Goal: Check status: Check status

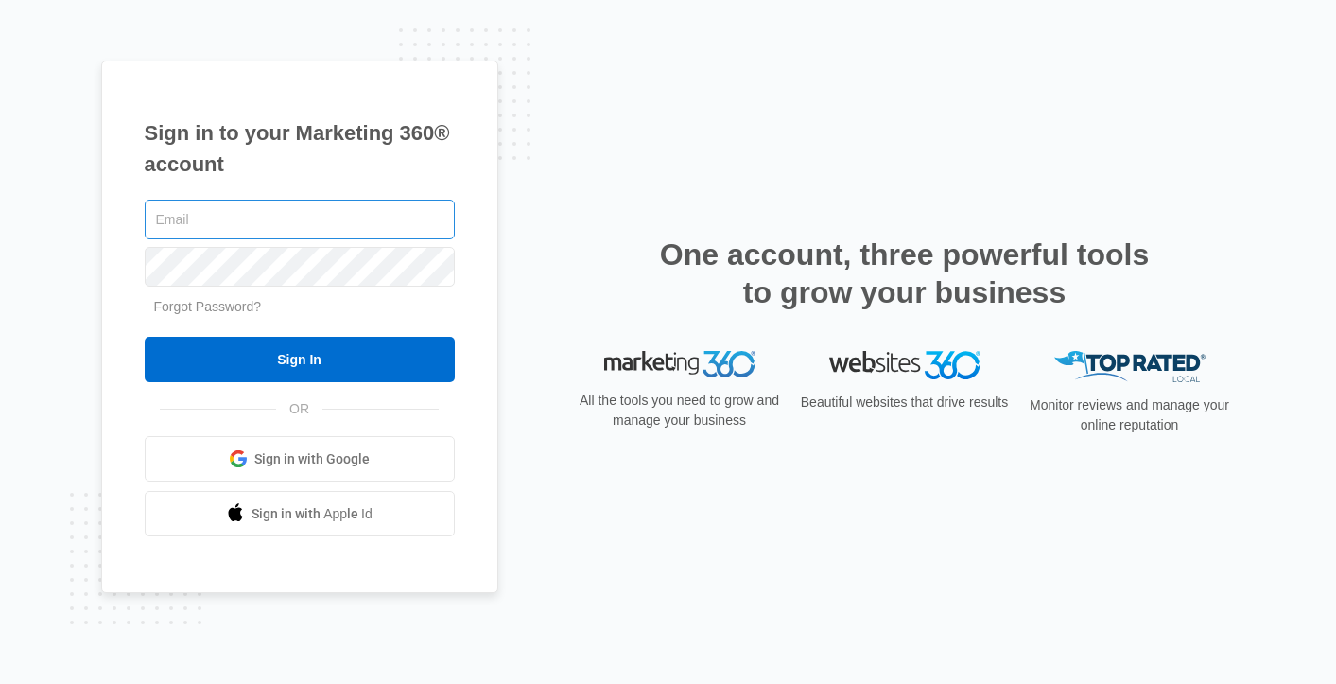
click at [201, 209] on input "text" at bounding box center [300, 220] width 310 height 40
type input "[PERSON_NAME][EMAIL_ADDRESS][PERSON_NAME][DOMAIN_NAME]"
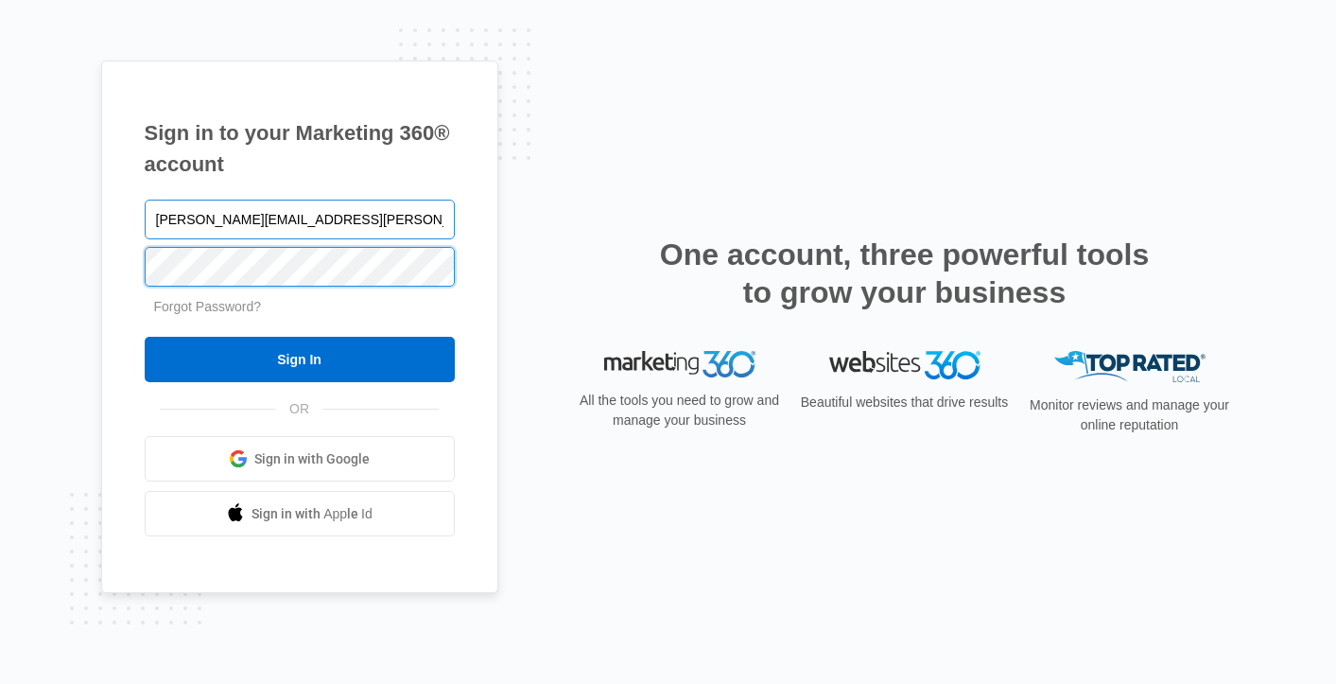
click at [145, 337] on input "Sign In" at bounding box center [300, 359] width 310 height 45
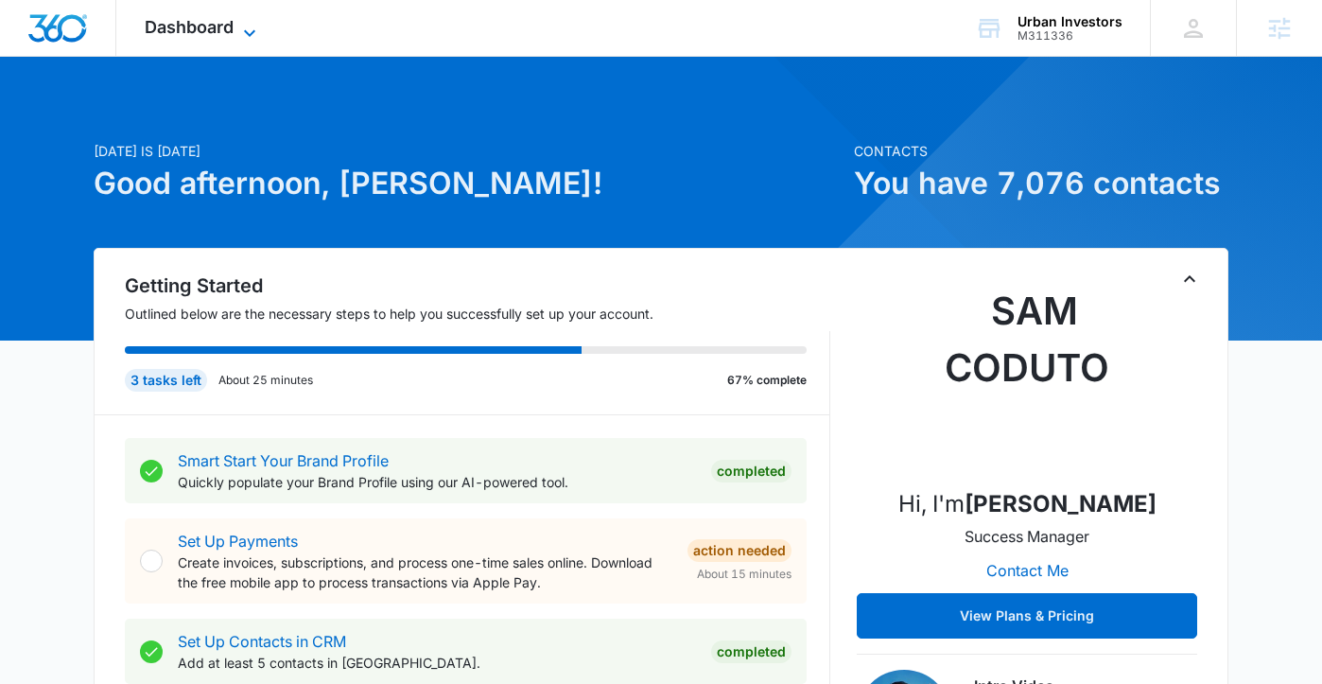
click at [216, 16] on div "Dashboard Apps Reputation Websites Forms CRM Email Social Payments POS Content …" at bounding box center [202, 28] width 173 height 56
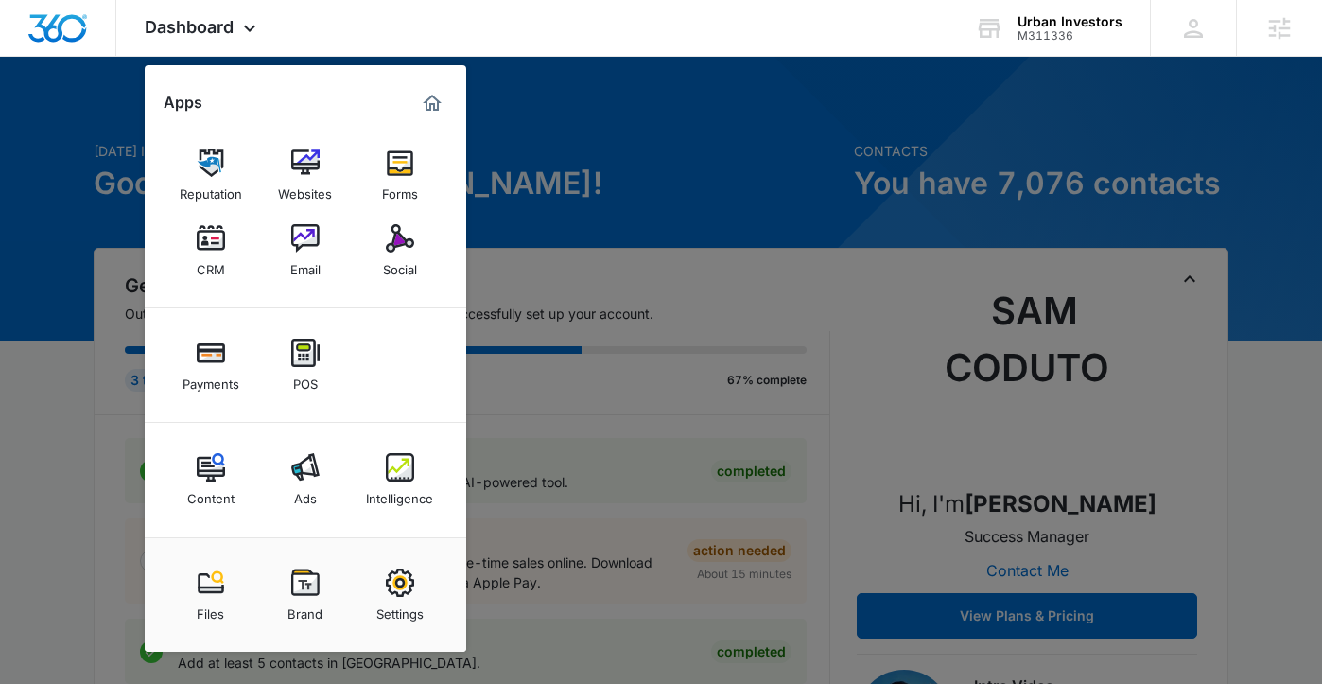
click at [312, 494] on div "Ads" at bounding box center [305, 493] width 23 height 25
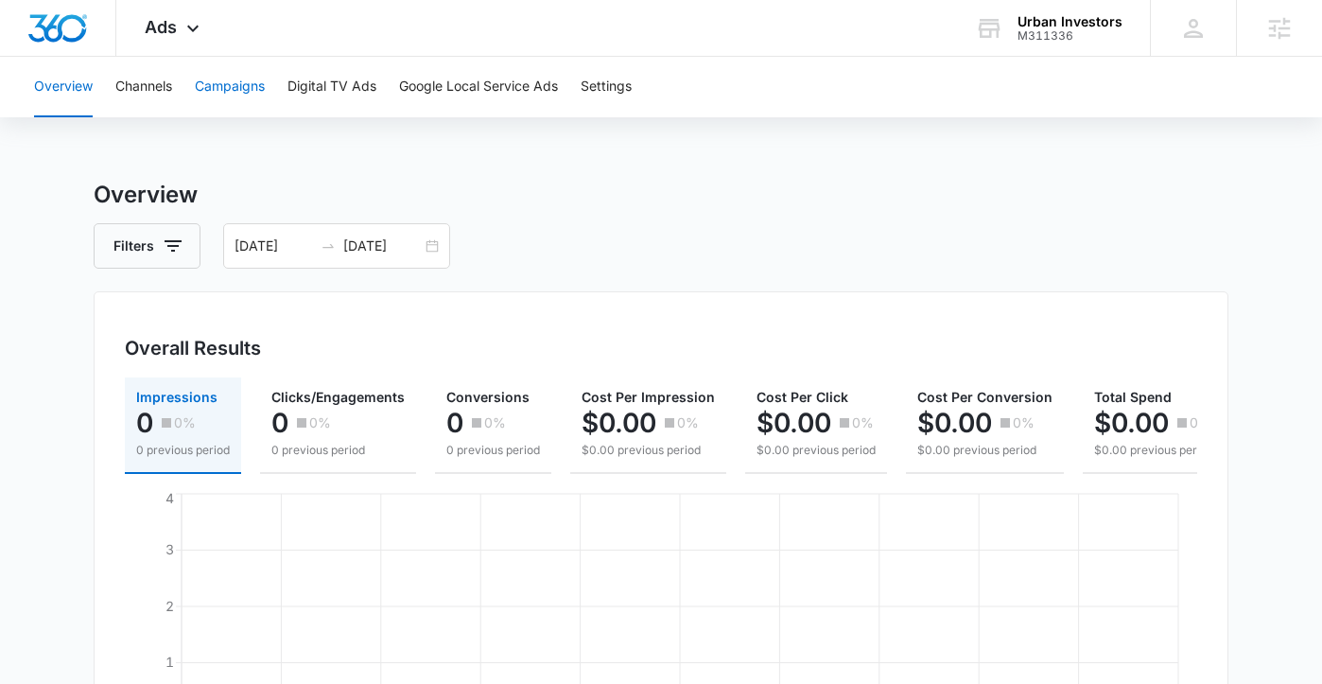
click at [197, 85] on button "Campaigns" at bounding box center [230, 87] width 70 height 61
click at [200, 40] on div "Ads Apps Reputation Websites Forms CRM Email Social Payments POS Content Ads In…" at bounding box center [174, 28] width 116 height 56
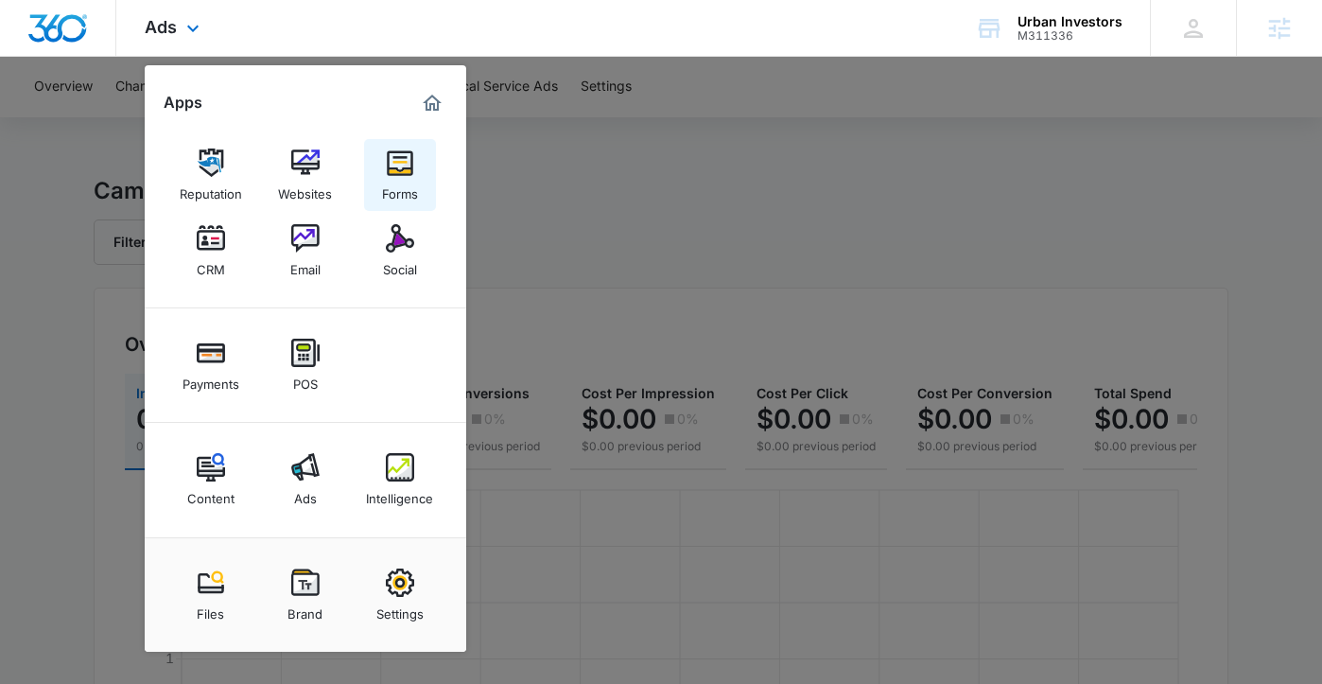
scroll to position [8, 0]
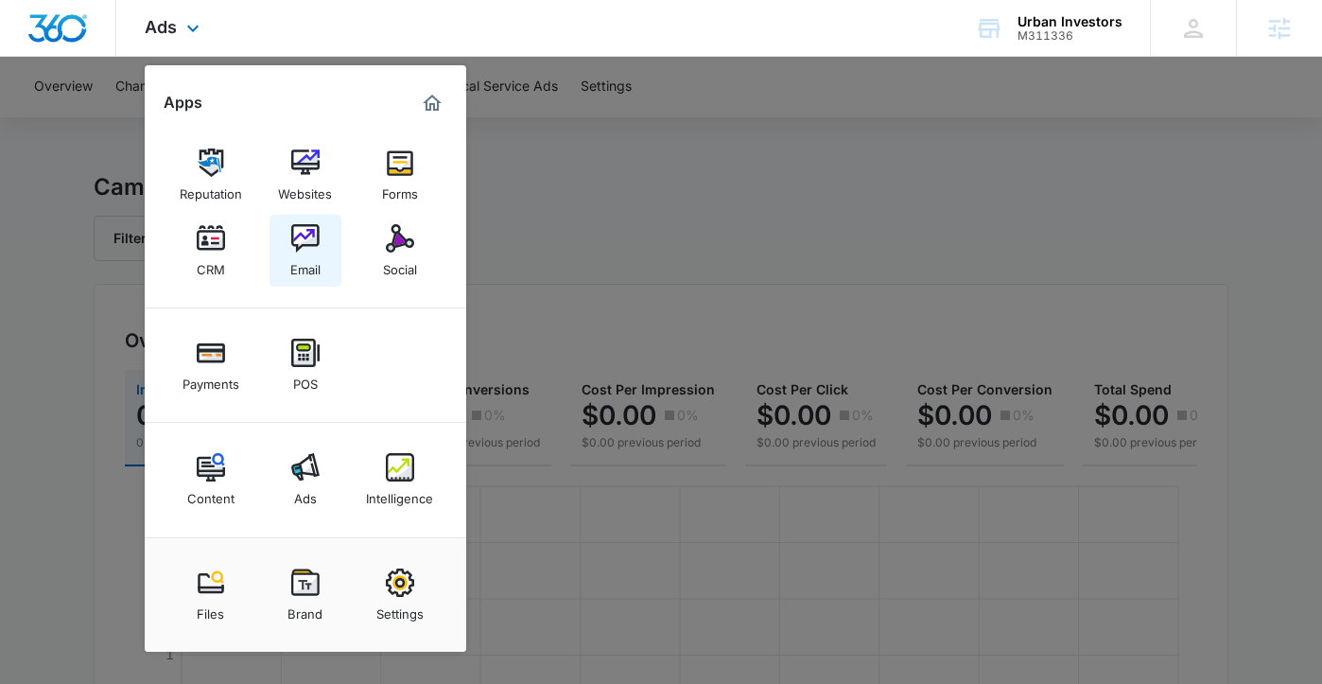
click at [299, 239] on img at bounding box center [305, 238] width 28 height 28
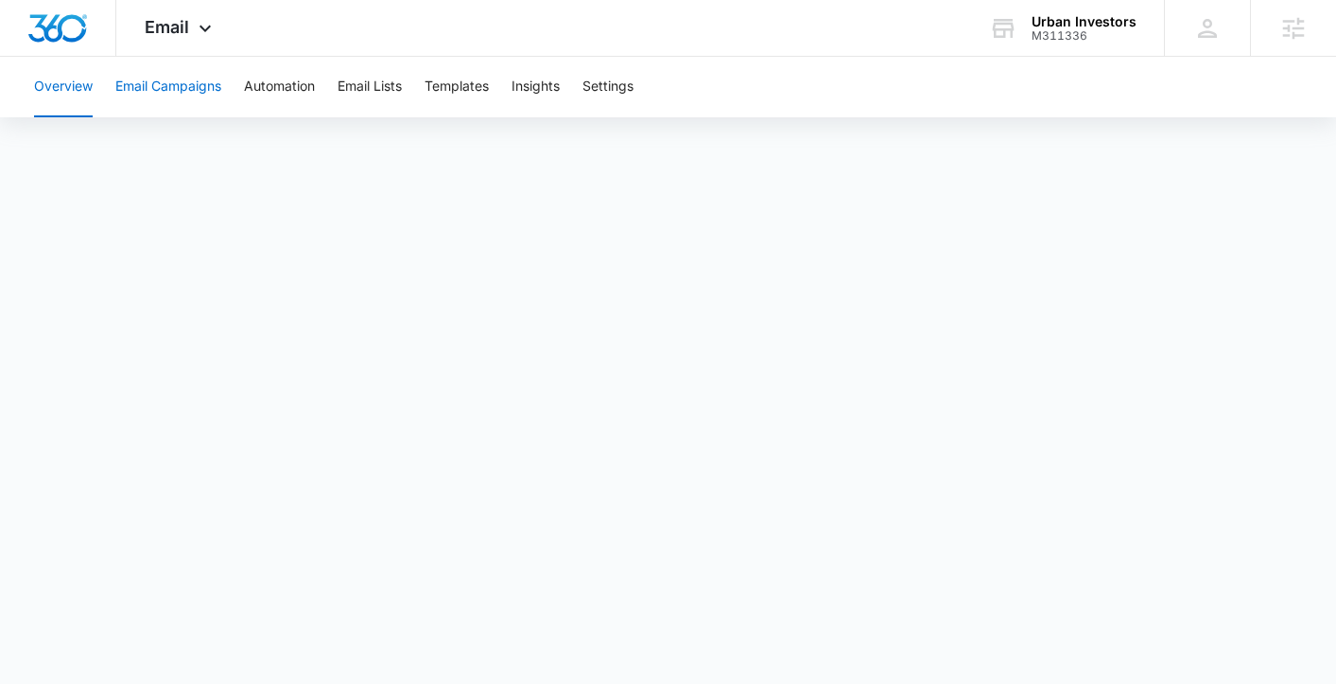
click at [148, 74] on button "Email Campaigns" at bounding box center [168, 87] width 106 height 61
click at [207, 37] on icon at bounding box center [205, 33] width 23 height 23
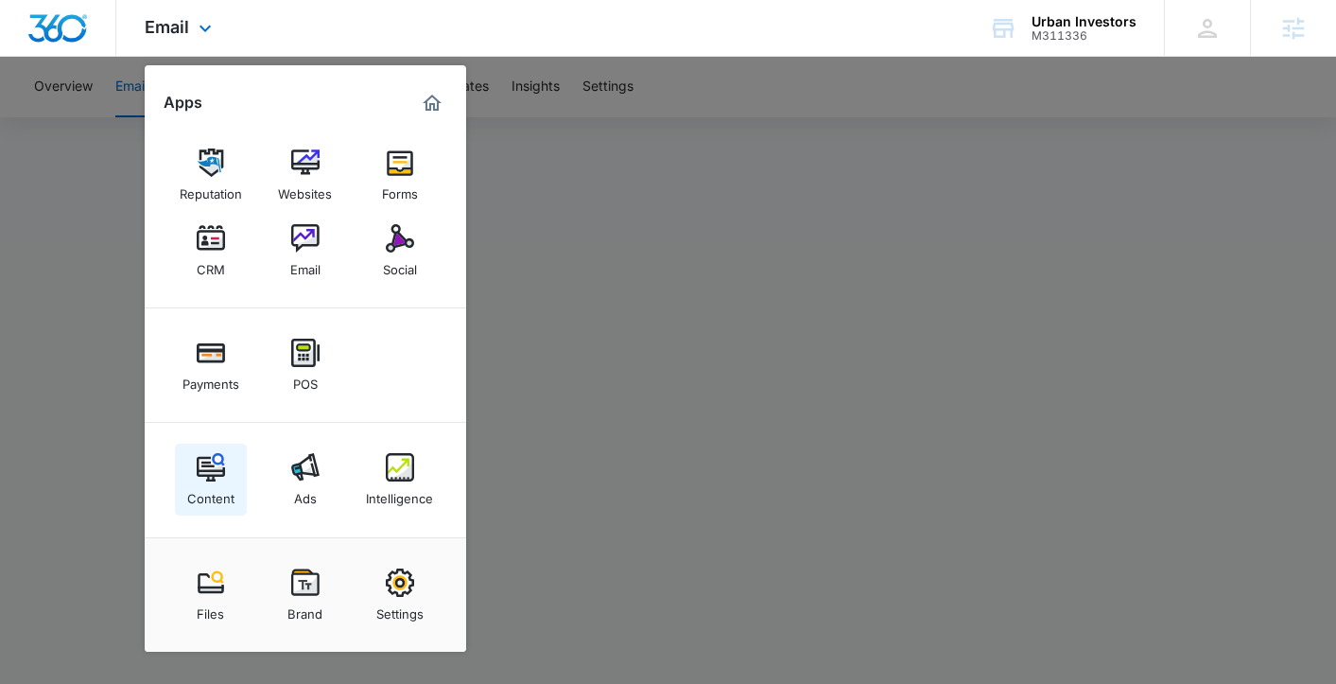
click at [227, 493] on div "Content" at bounding box center [210, 493] width 47 height 25
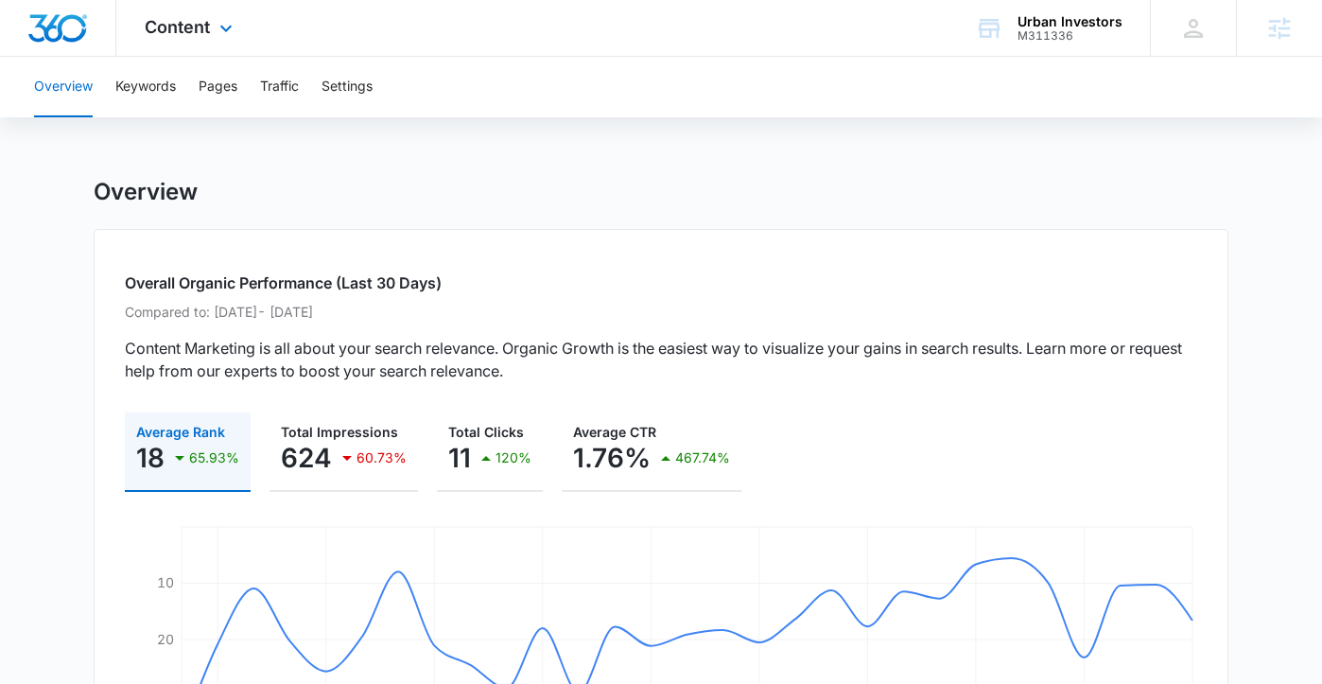
click at [224, 43] on div "Content Apps Reputation Websites Forms CRM Email Social Payments POS Content Ad…" at bounding box center [190, 28] width 149 height 56
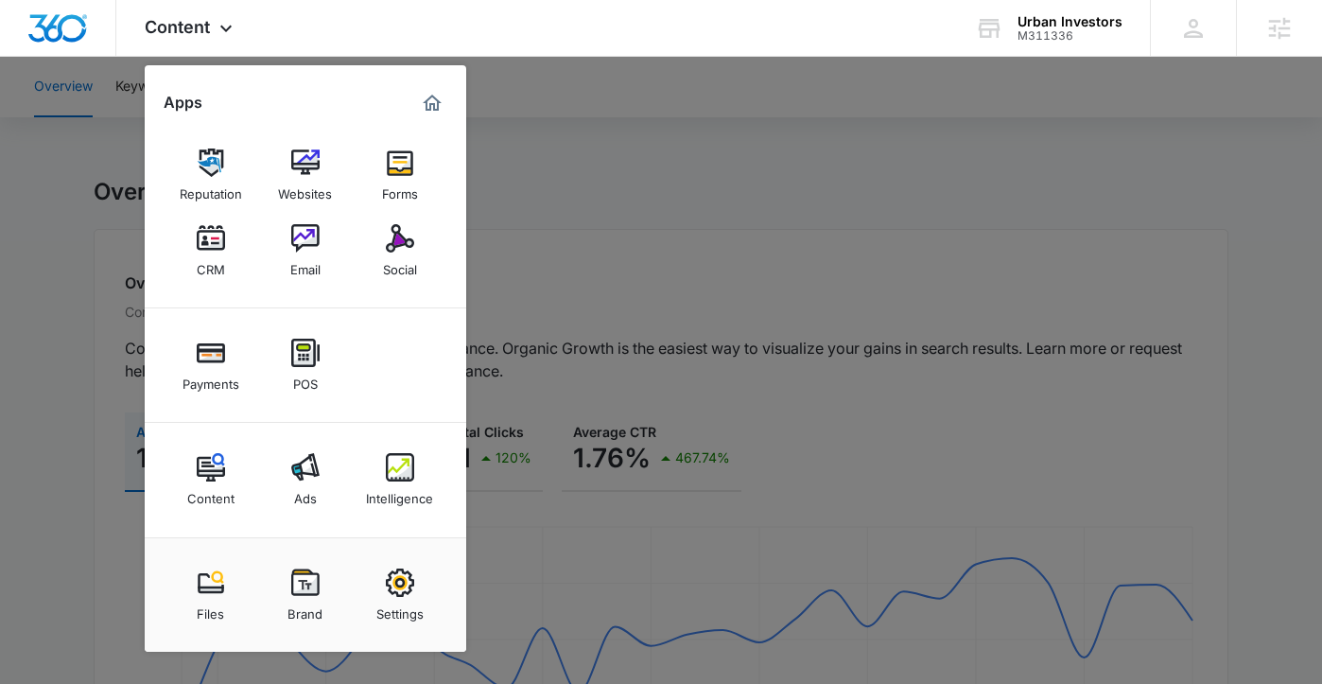
click at [624, 197] on div at bounding box center [661, 342] width 1322 height 684
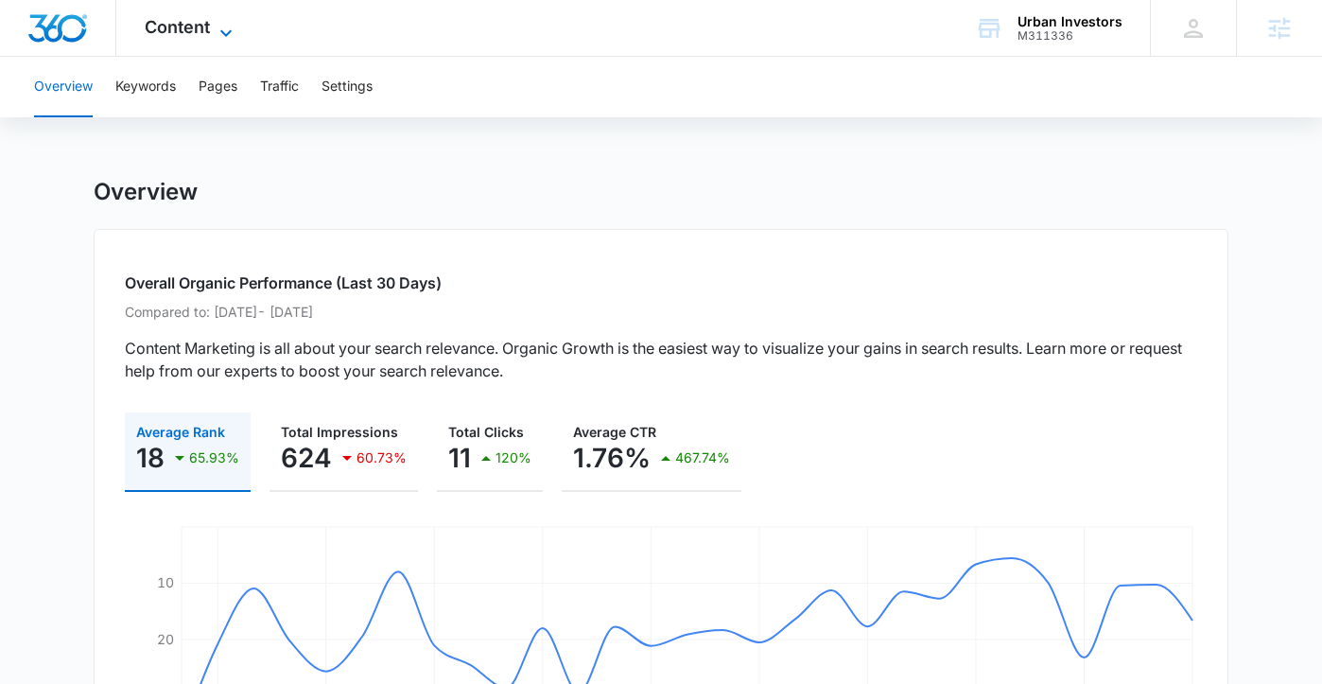
click at [208, 25] on span "Content" at bounding box center [177, 27] width 65 height 20
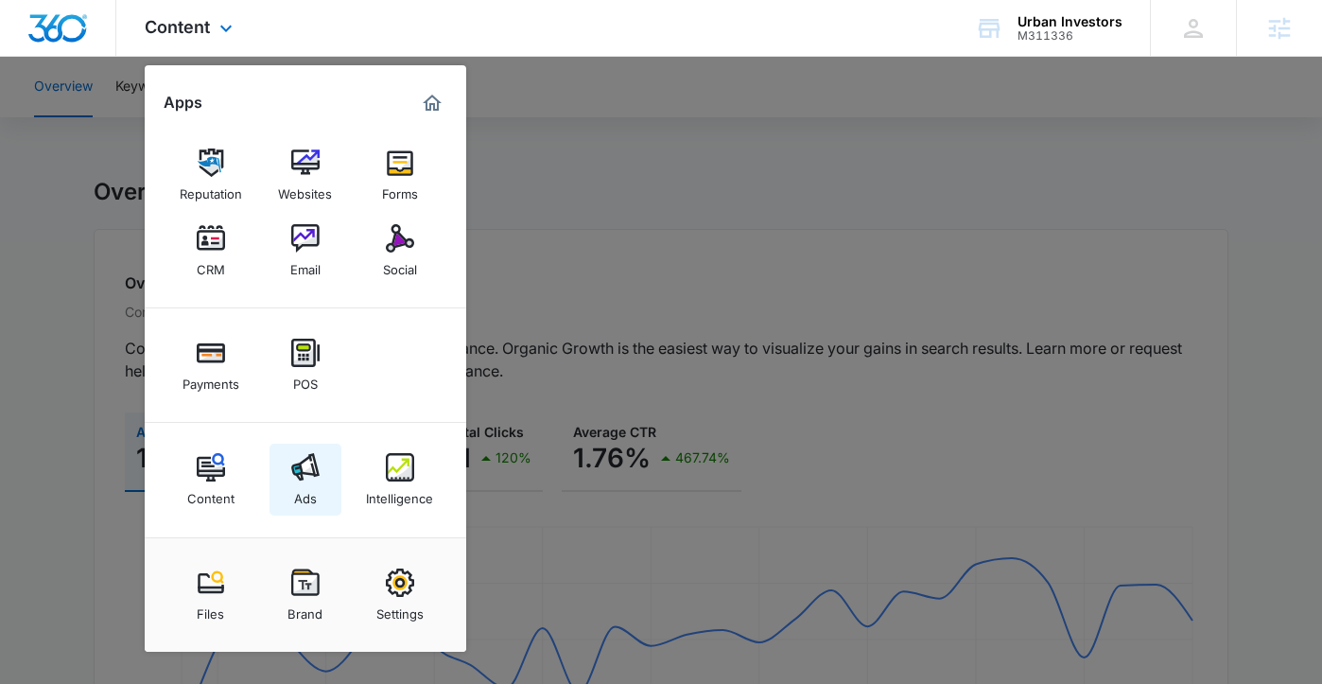
click at [310, 480] on img at bounding box center [305, 467] width 28 height 28
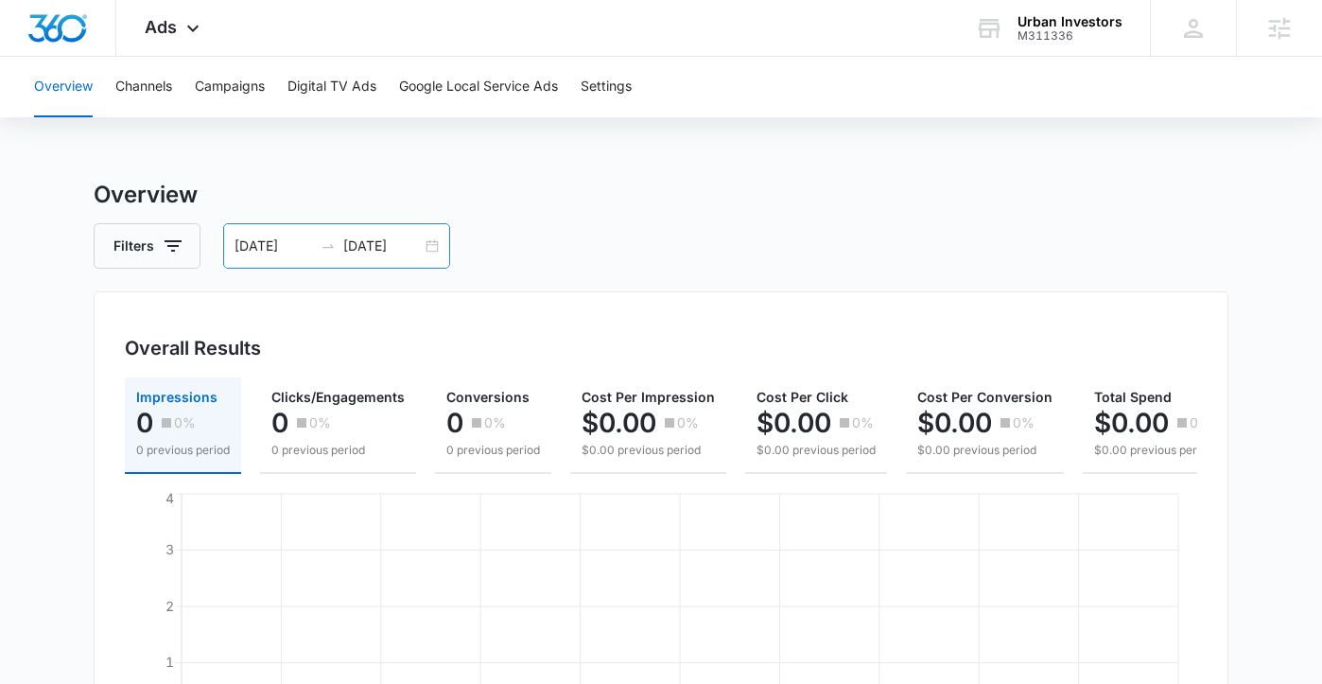
click at [314, 241] on div at bounding box center [328, 245] width 30 height 15
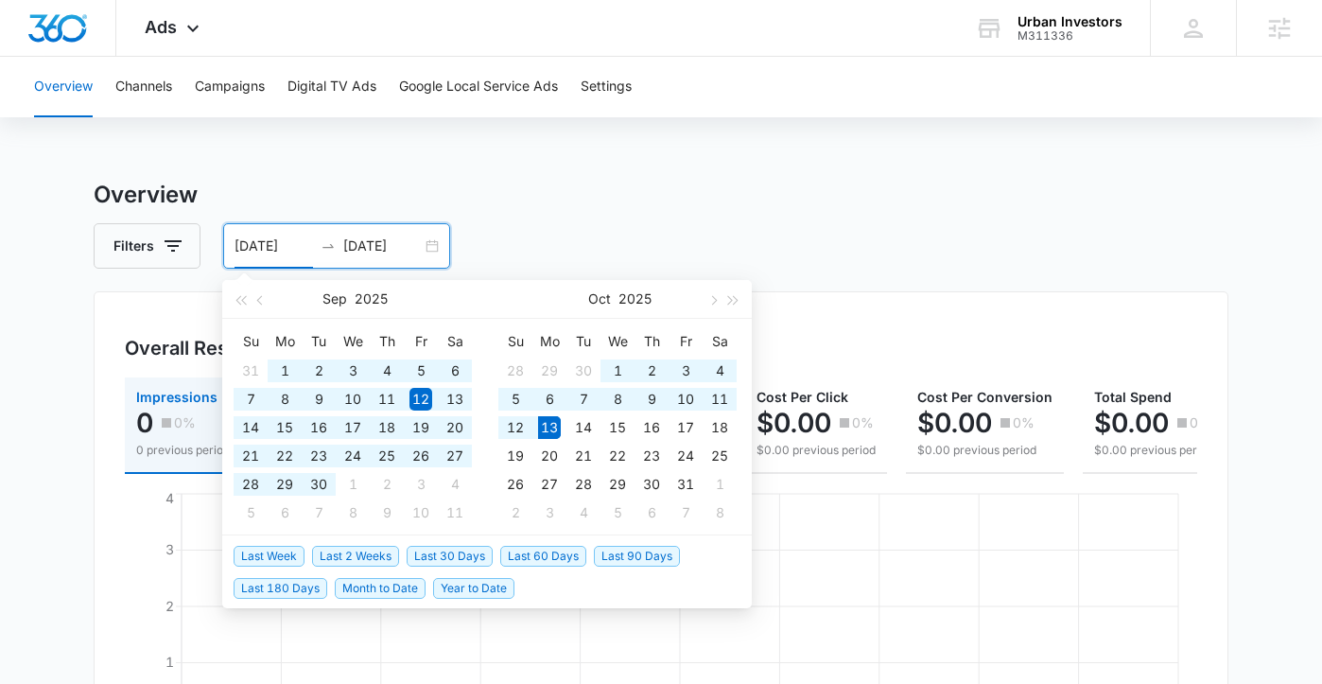
click at [258, 590] on span "Last 180 Days" at bounding box center [281, 588] width 94 height 21
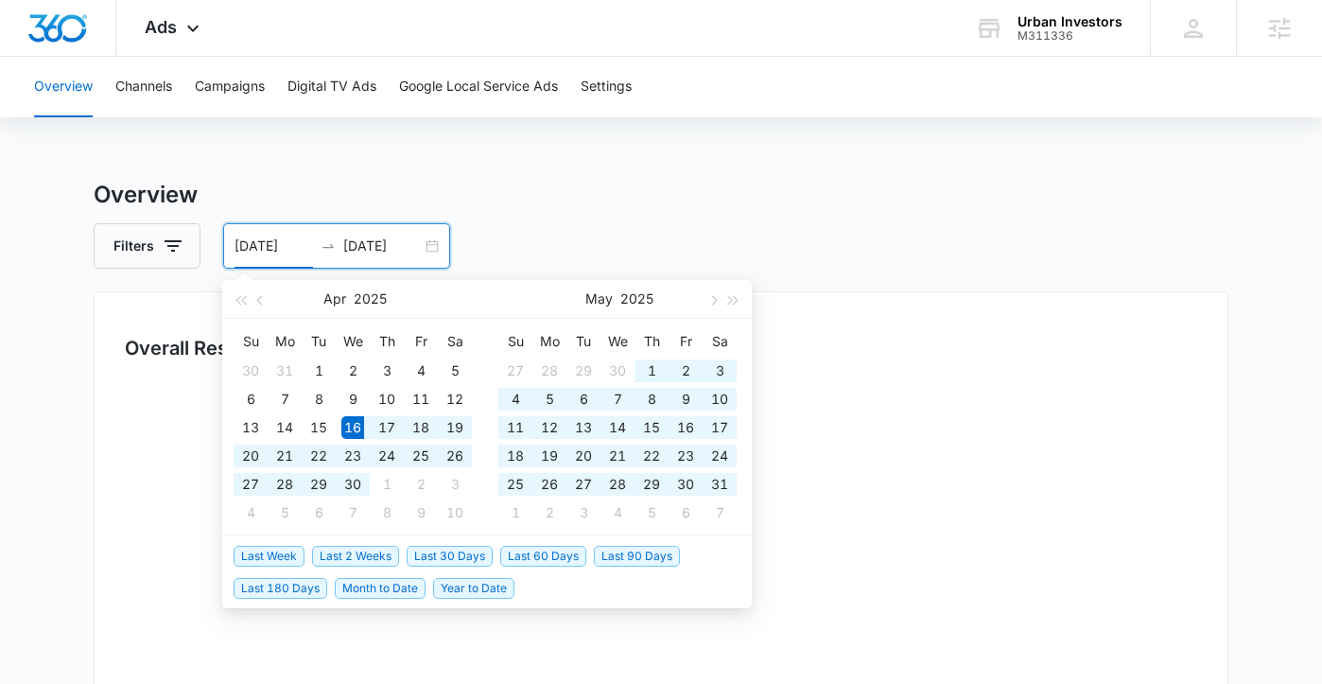
type input "04/16/2025"
type input "10/13/2025"
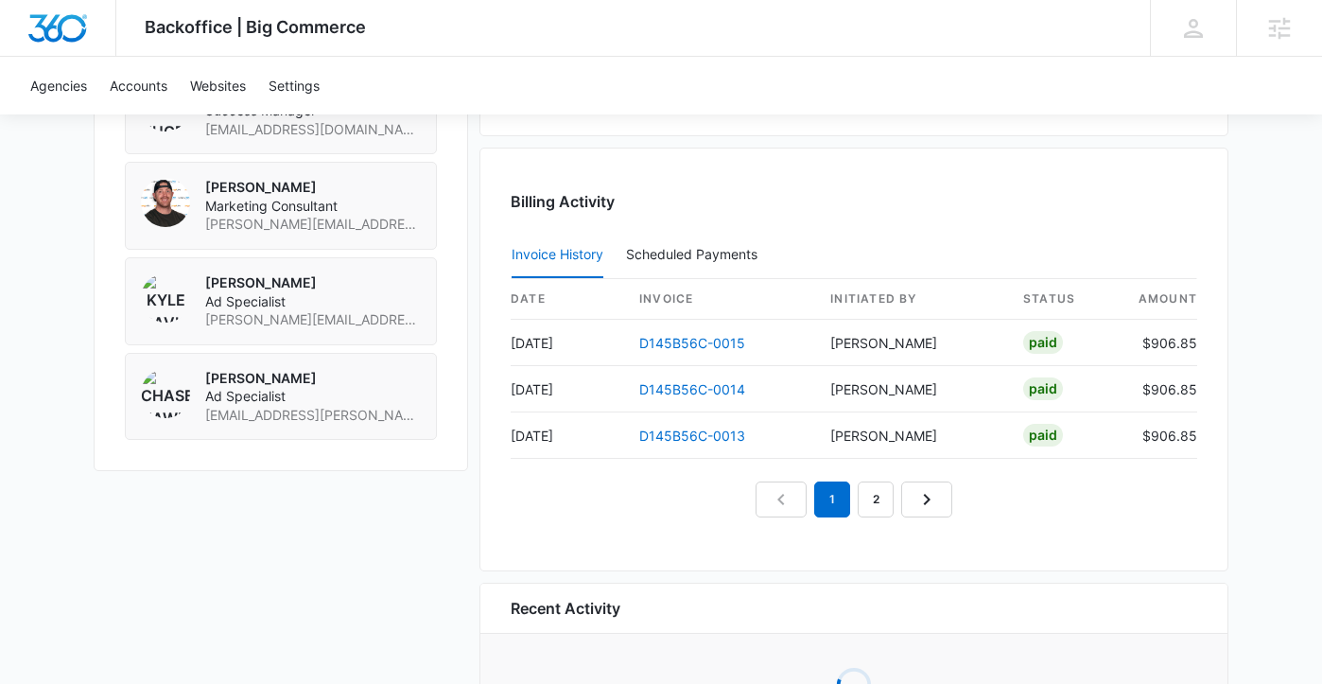
scroll to position [1714, 0]
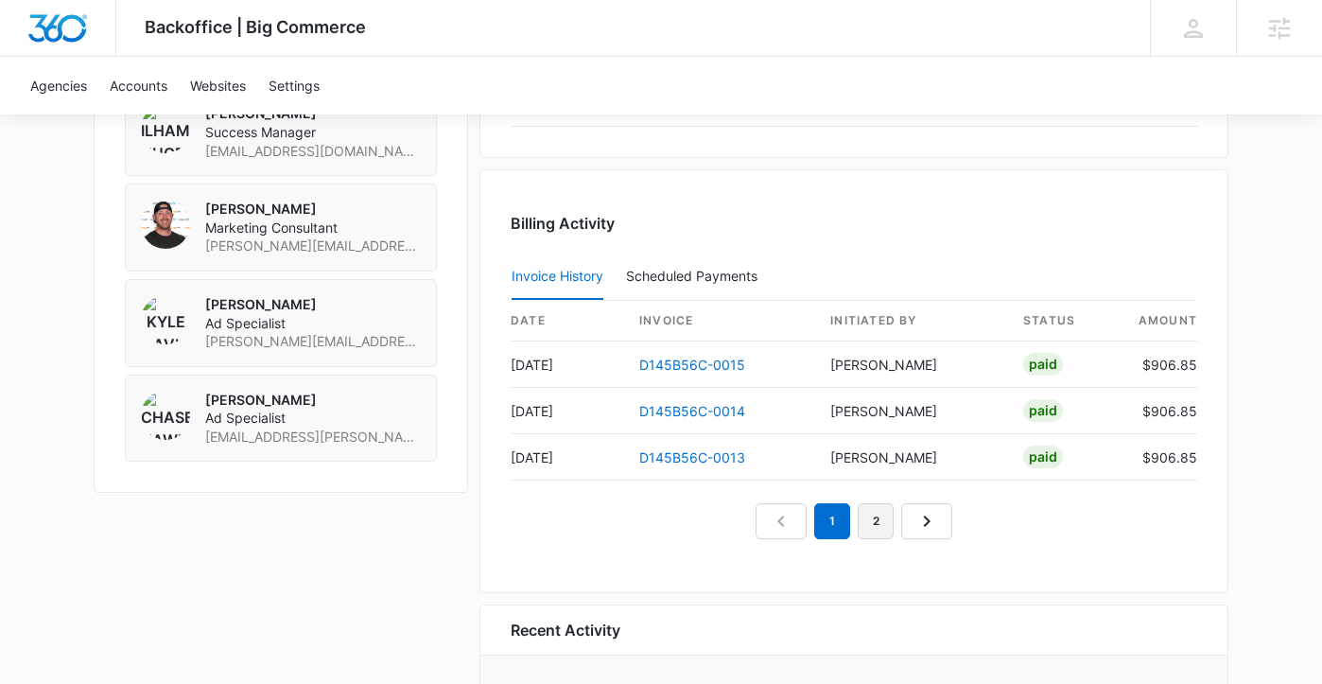
click at [891, 527] on link "2" at bounding box center [876, 521] width 36 height 36
click at [696, 472] on td "D145B56C-0010" at bounding box center [718, 457] width 189 height 46
click at [695, 462] on link "D145B56C-0010" at bounding box center [692, 457] width 106 height 16
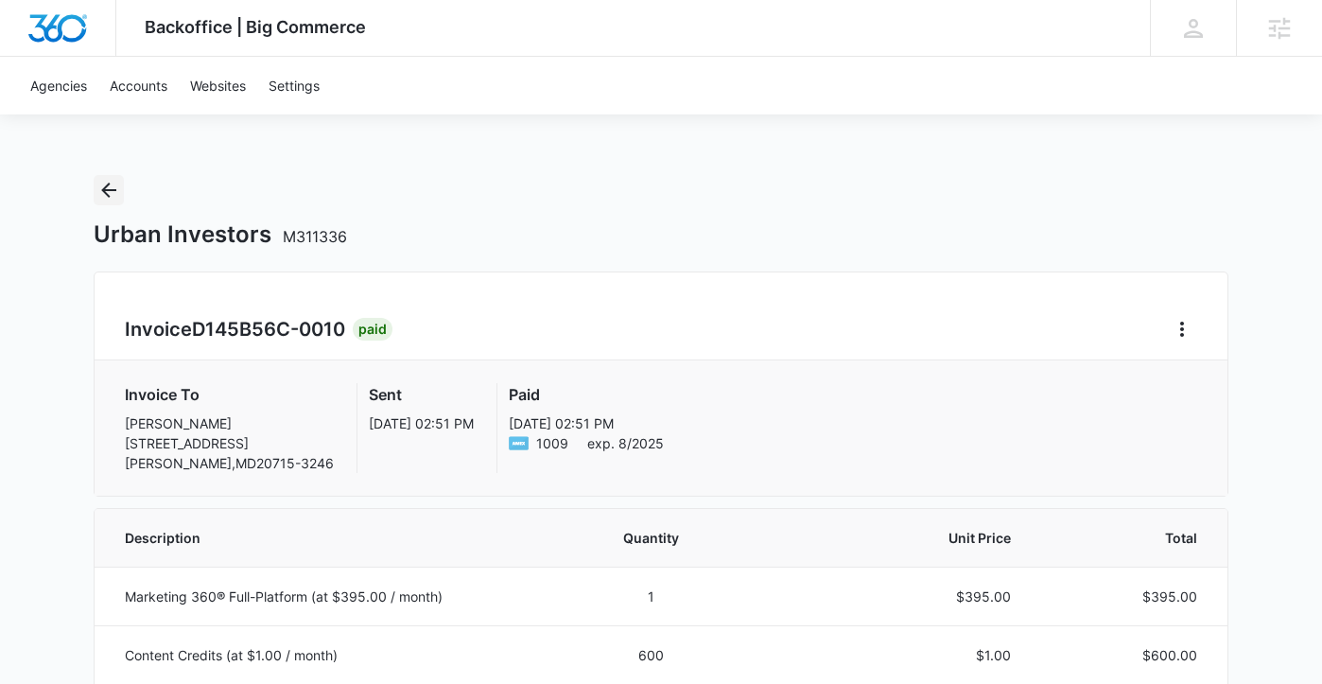
click at [105, 188] on icon "Back" at bounding box center [108, 189] width 15 height 15
click at [95, 184] on button "Back" at bounding box center [109, 190] width 30 height 30
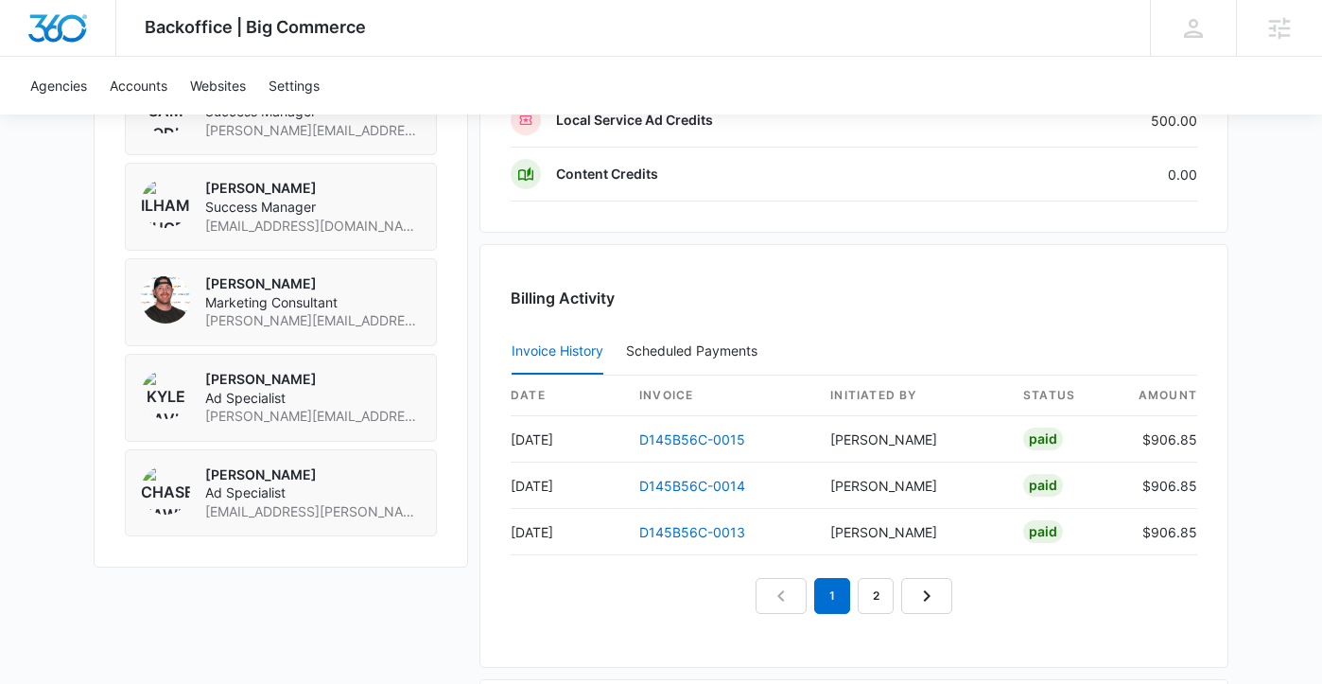
scroll to position [1865, 0]
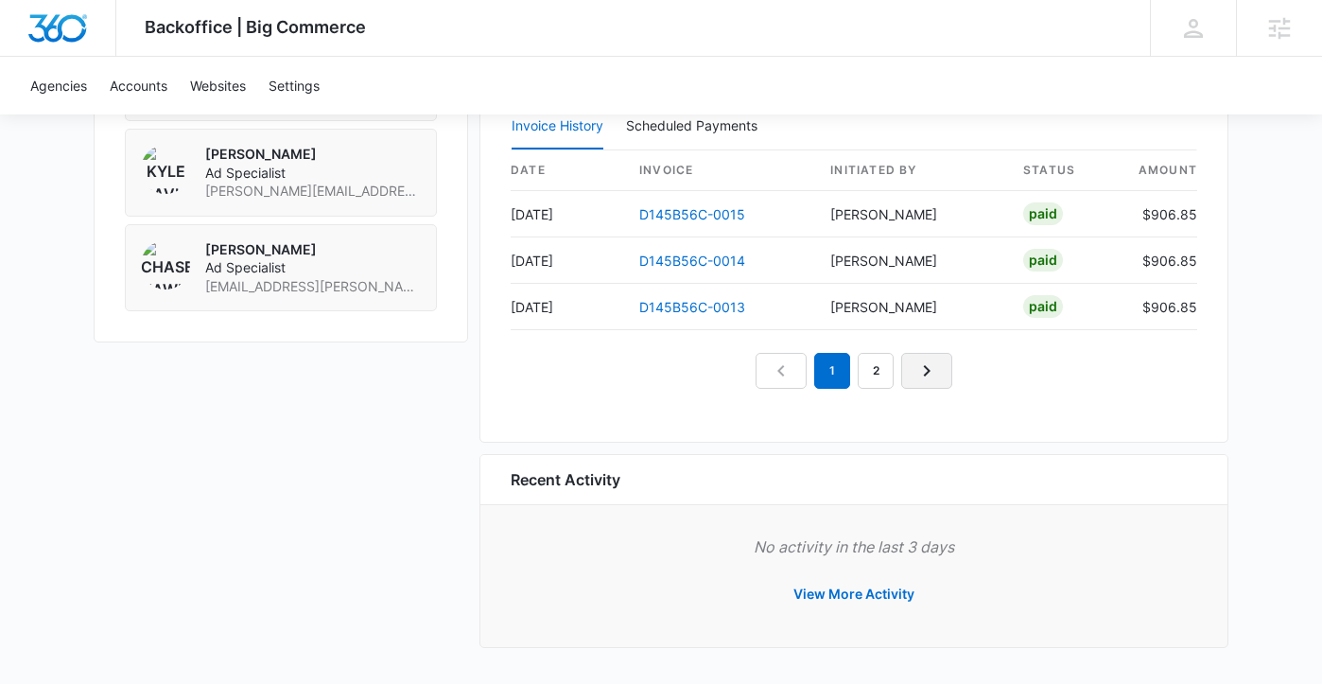
click at [950, 368] on link "Next Page" at bounding box center [926, 371] width 51 height 36
click at [950, 368] on icon "Next Page" at bounding box center [948, 370] width 23 height 23
click at [965, 375] on icon "Next Page" at bounding box center [970, 370] width 23 height 23
click at [972, 374] on link "Next Page" at bounding box center [991, 371] width 51 height 36
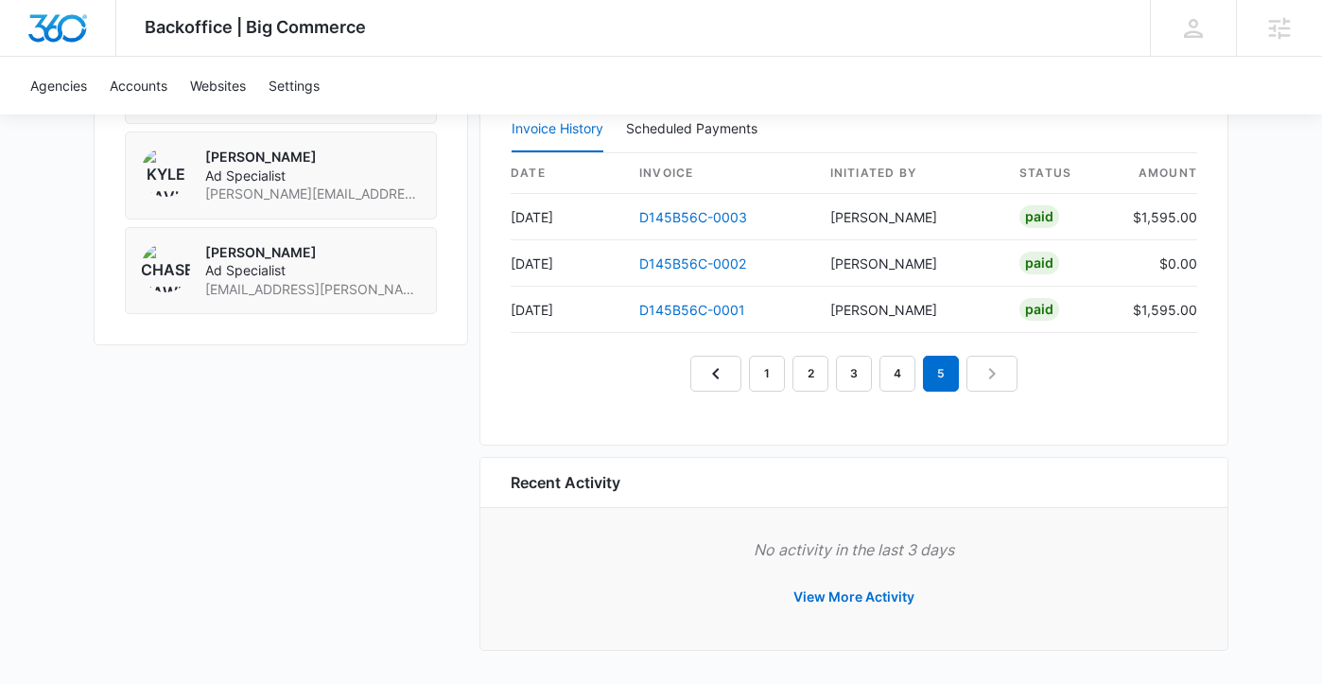
scroll to position [1861, 0]
click at [772, 370] on link "1" at bounding box center [767, 374] width 36 height 36
click at [677, 224] on link "D145B56C-0015" at bounding box center [692, 218] width 106 height 16
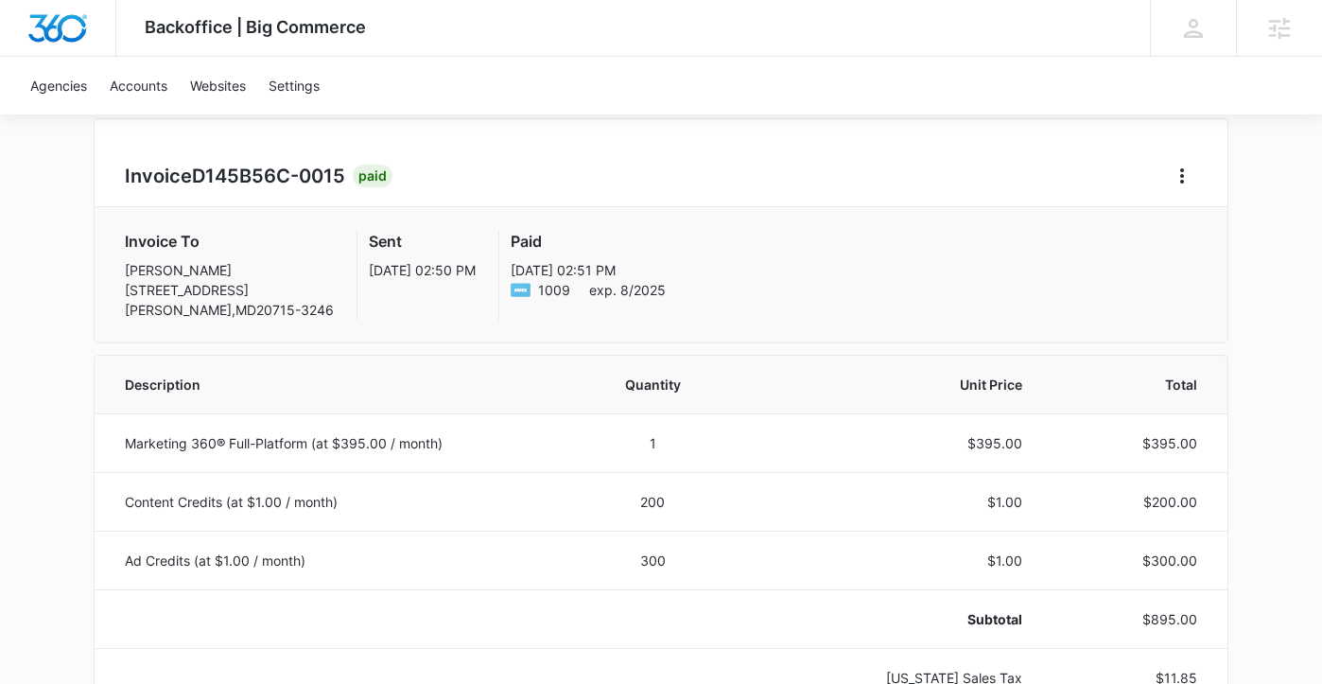
scroll to position [363, 0]
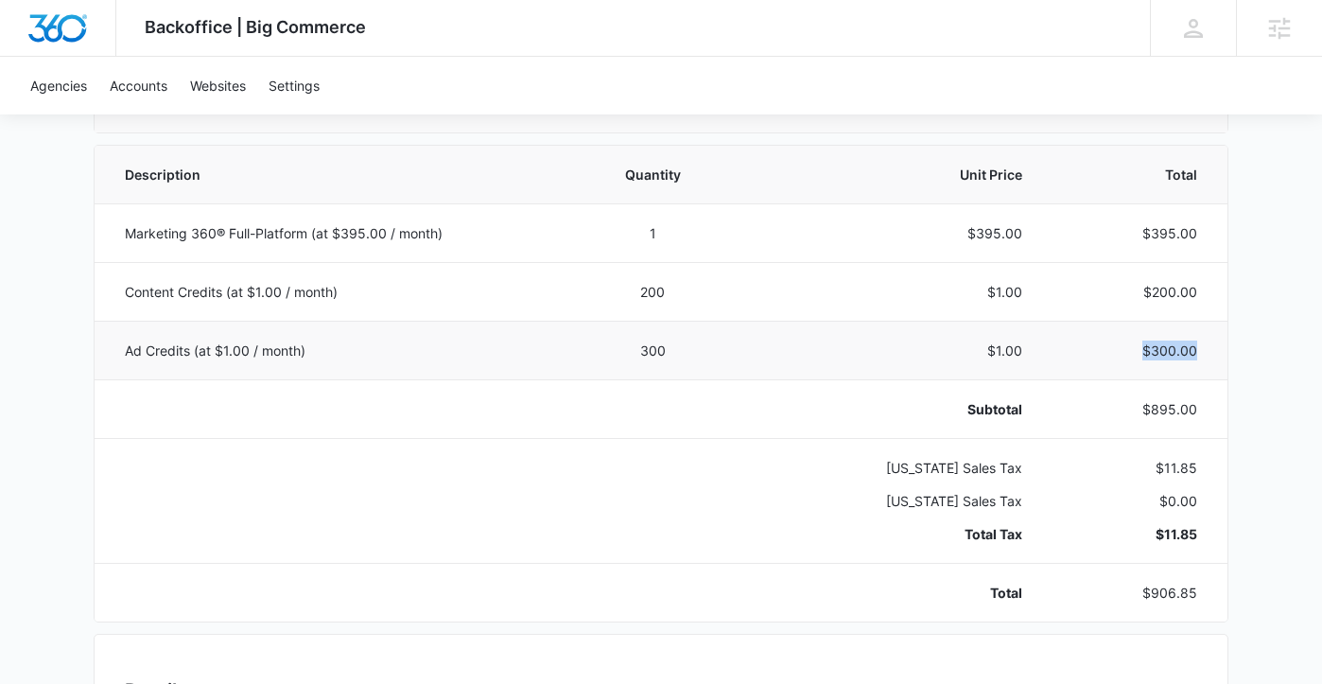
drag, startPoint x: 1208, startPoint y: 350, endPoint x: 1097, endPoint y: 354, distance: 111.6
click at [1099, 355] on td "$300.00" at bounding box center [1136, 350] width 182 height 59
click at [1219, 332] on td "$300.00" at bounding box center [1136, 350] width 182 height 59
drag, startPoint x: 1200, startPoint y: 293, endPoint x: 1111, endPoint y: 289, distance: 89.0
click at [1111, 289] on td "$200.00" at bounding box center [1136, 291] width 182 height 59
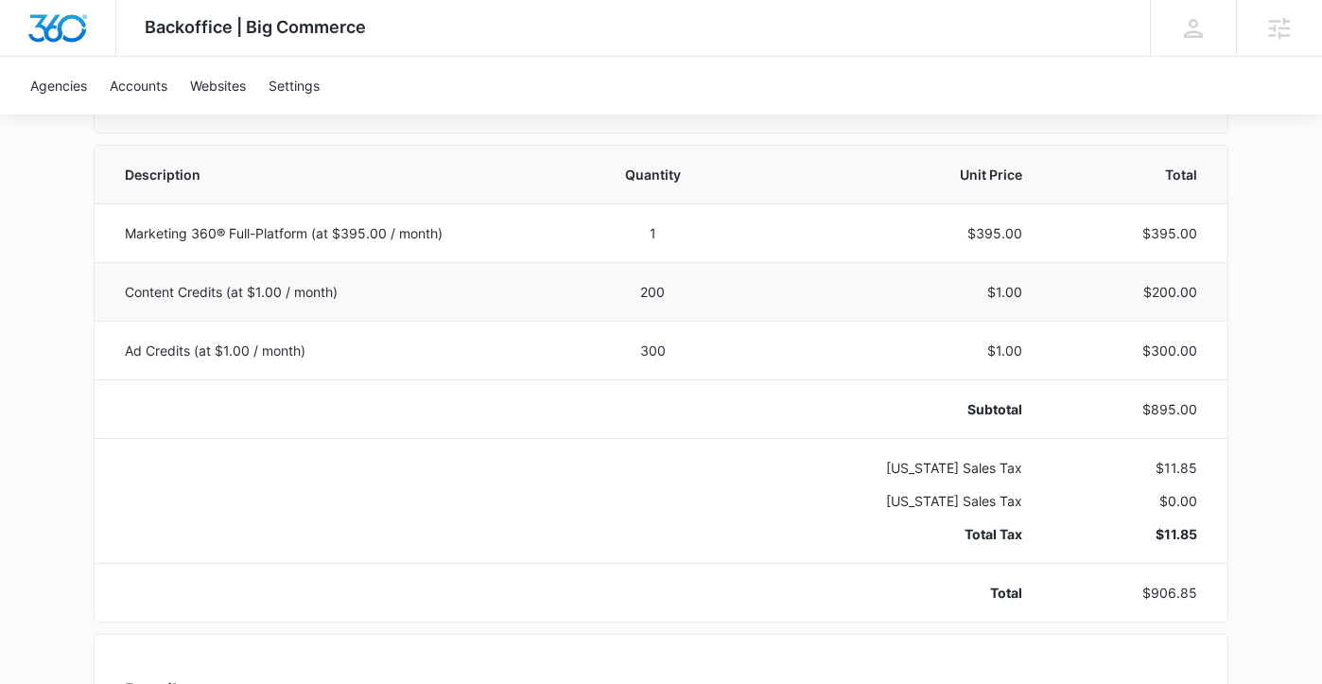
click at [1201, 297] on td "$200.00" at bounding box center [1136, 291] width 182 height 59
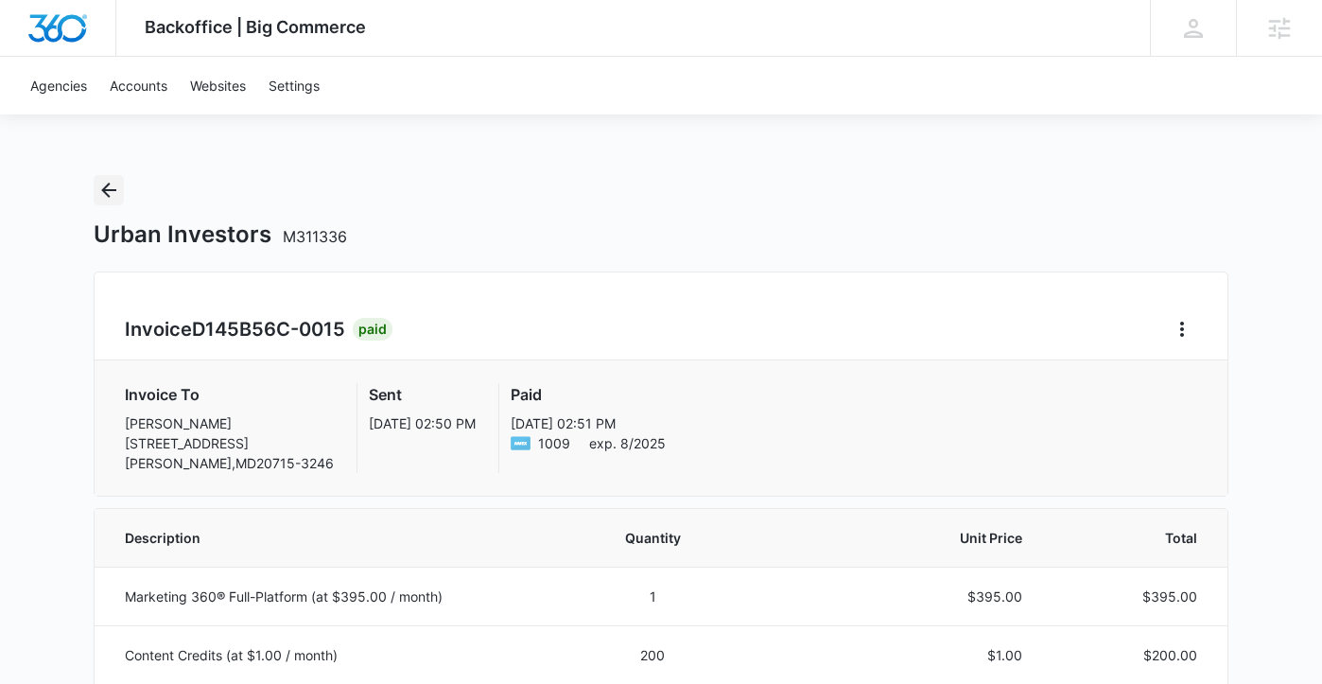
click at [105, 190] on icon "Back" at bounding box center [108, 189] width 15 height 15
